Goal: Transaction & Acquisition: Purchase product/service

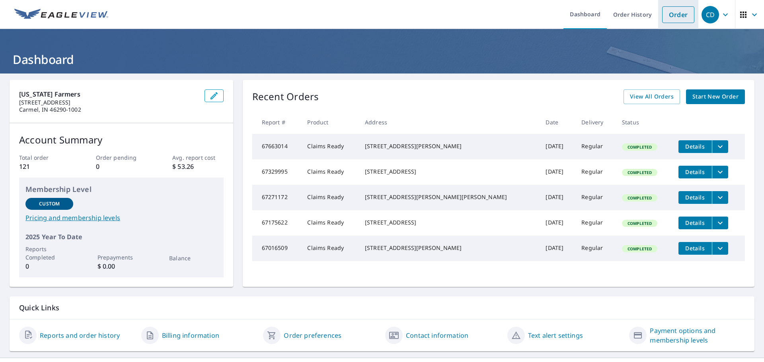
click at [667, 9] on link "Order" at bounding box center [678, 14] width 32 height 17
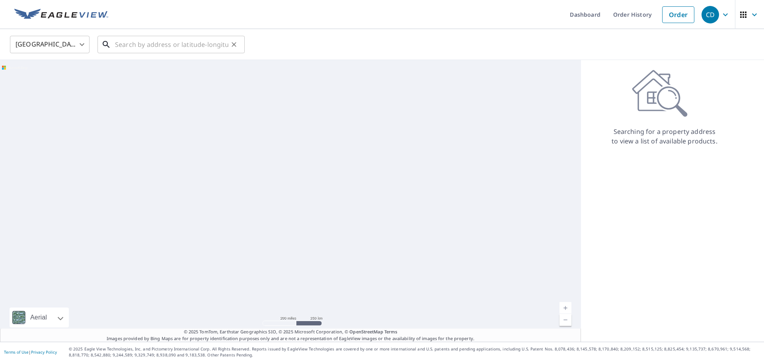
click at [146, 45] on input "text" at bounding box center [171, 44] width 113 height 22
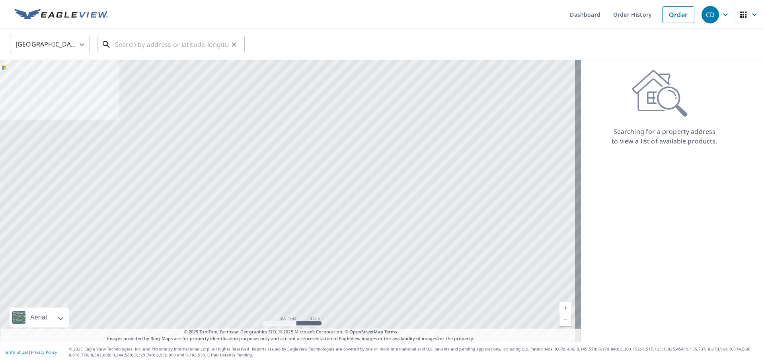
click at [155, 47] on input "text" at bounding box center [171, 44] width 113 height 22
click at [166, 46] on input "text" at bounding box center [171, 44] width 113 height 22
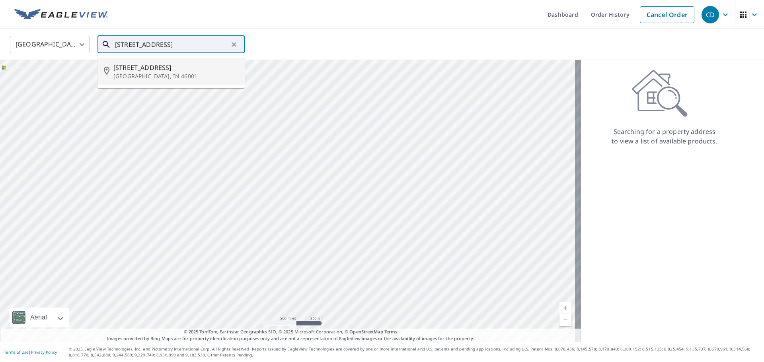
click at [159, 64] on span "[STREET_ADDRESS]" at bounding box center [175, 68] width 125 height 10
type input "[STREET_ADDRESS]"
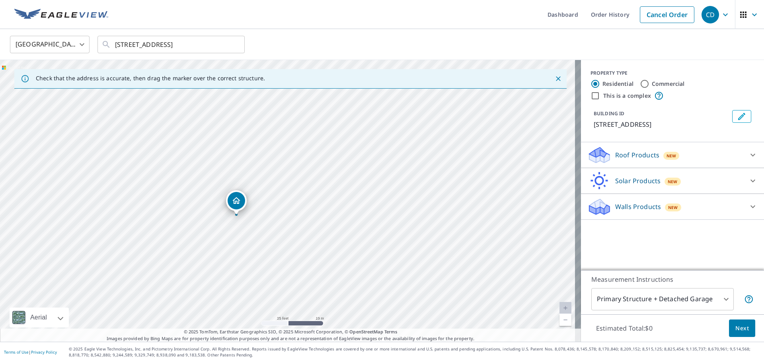
drag, startPoint x: 288, startPoint y: 187, endPoint x: 237, endPoint y: 202, distance: 53.5
click at [721, 298] on body "CD CD Dashboard Order History Cancel Order CD United States [GEOGRAPHIC_DATA] ​…" at bounding box center [382, 181] width 764 height 362
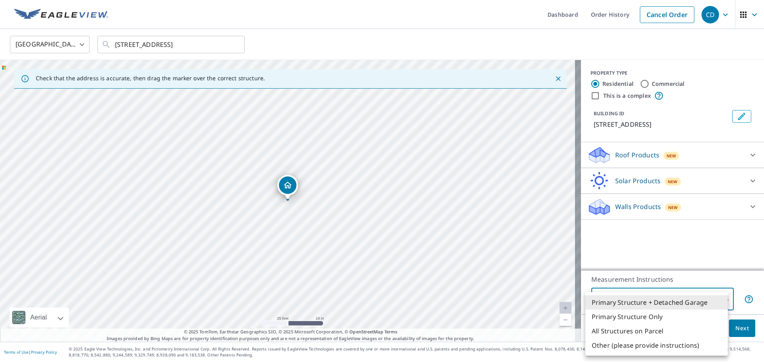
click at [637, 321] on li "Primary Structure Only" at bounding box center [656, 317] width 142 height 14
type input "2"
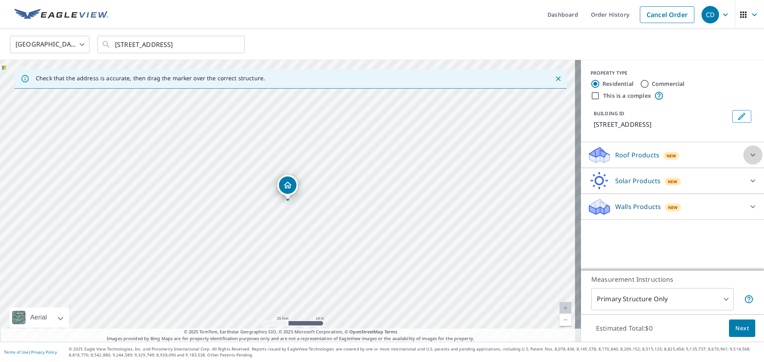
click at [748, 152] on icon at bounding box center [753, 155] width 10 height 10
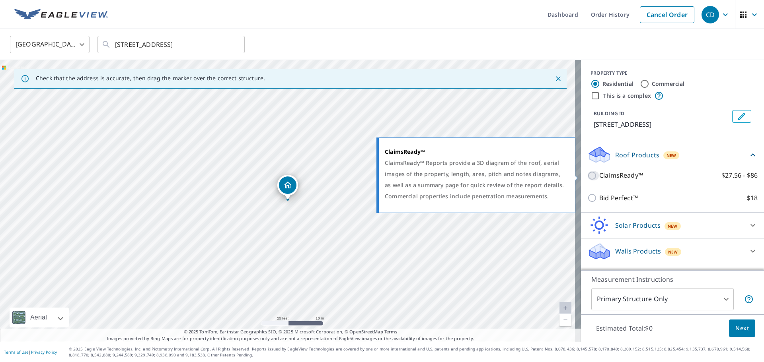
click at [587, 177] on input "ClaimsReady™ $27.56 - $86" at bounding box center [593, 176] width 12 height 10
checkbox input "true"
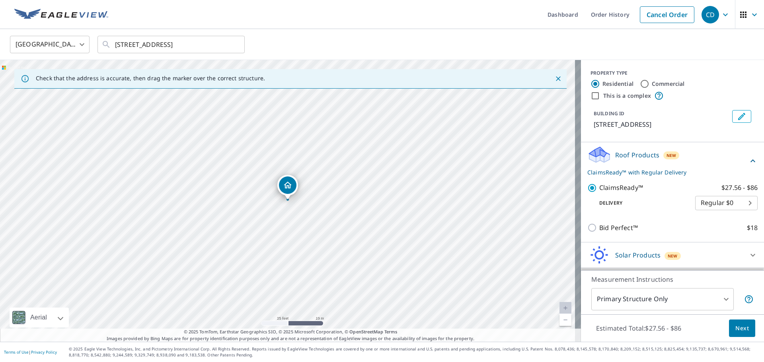
click at [735, 332] on span "Next" at bounding box center [742, 329] width 14 height 10
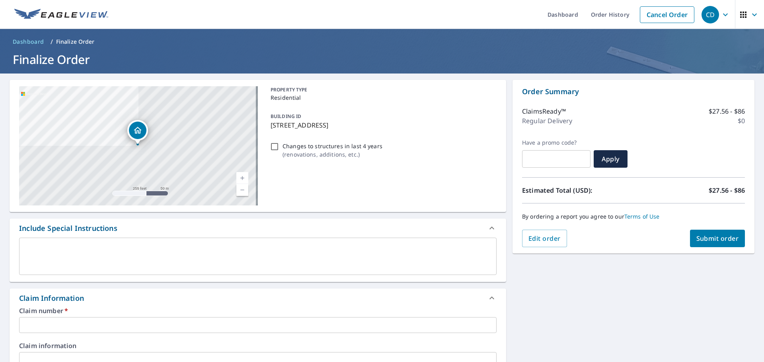
click at [98, 325] on input "text" at bounding box center [257, 325] width 477 height 16
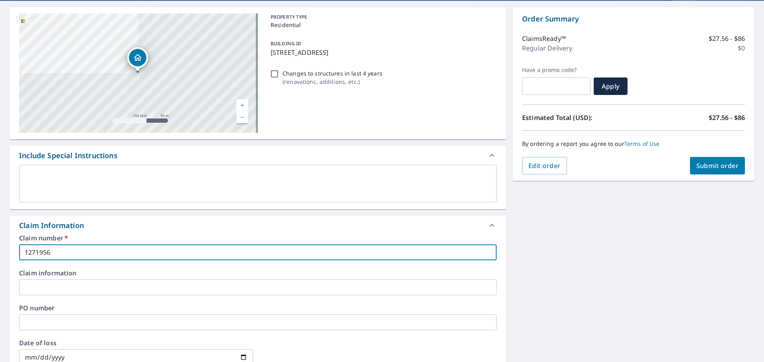
scroll to position [80, 0]
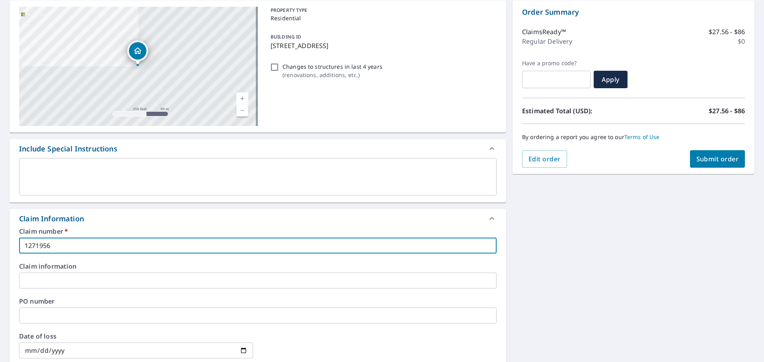
type input "1271956"
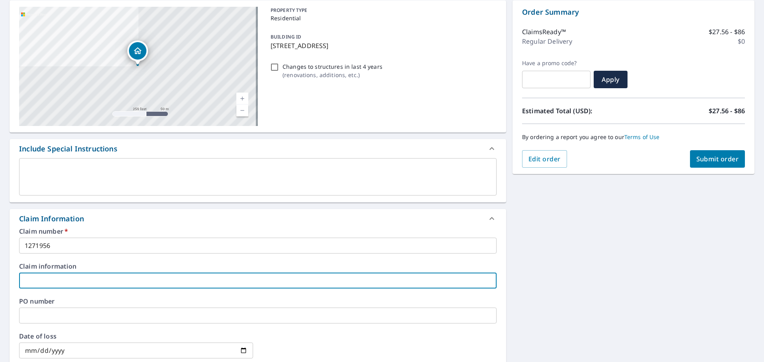
click at [91, 285] on input "text" at bounding box center [257, 281] width 477 height 16
type input "Innisdale [DEMOGRAPHIC_DATA]"
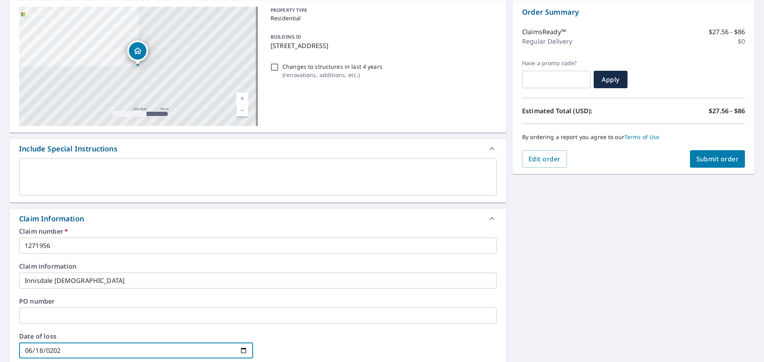
type input "[DATE]"
click at [544, 254] on div "[STREET_ADDRESS] A standard road map Aerial A detailed look from above Labels L…" at bounding box center [382, 281] width 764 height 574
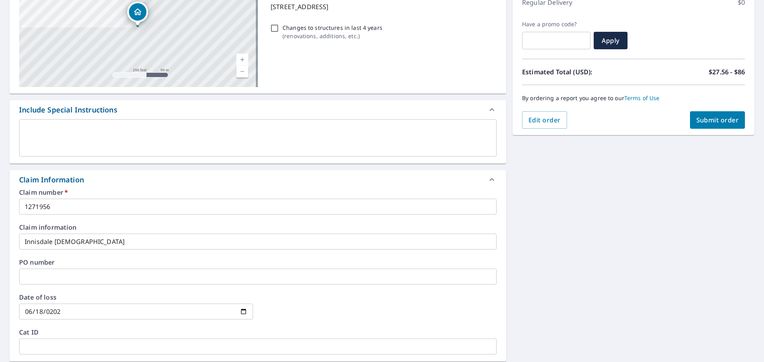
scroll to position [67, 0]
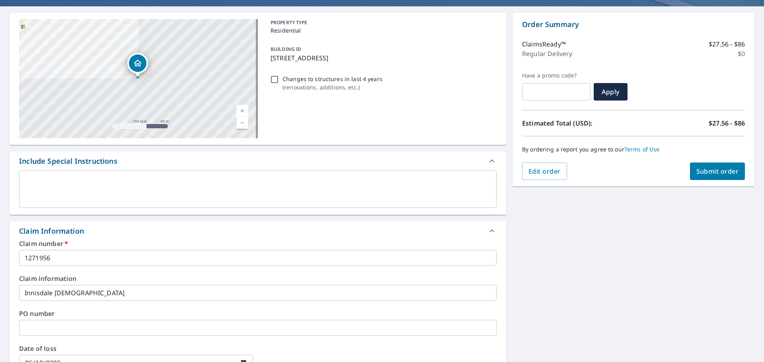
click at [703, 173] on span "Submit order" at bounding box center [717, 171] width 43 height 9
